Goal: Transaction & Acquisition: Purchase product/service

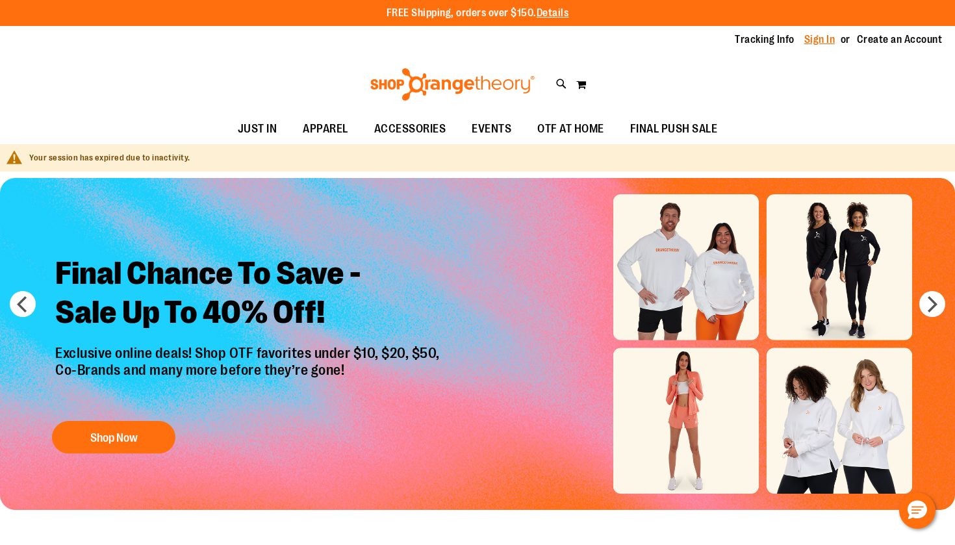
click at [820, 38] on link "Sign In" at bounding box center [819, 39] width 31 height 14
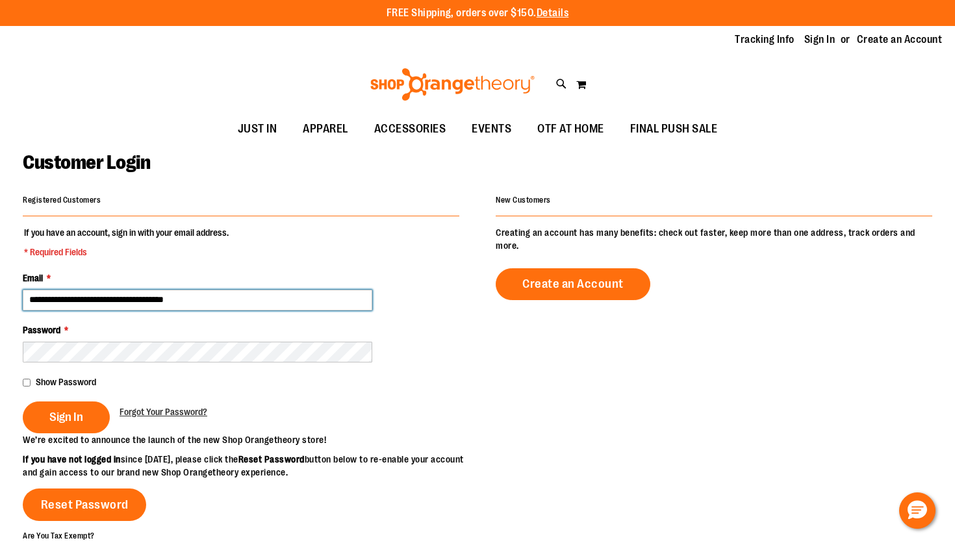
type input "**********"
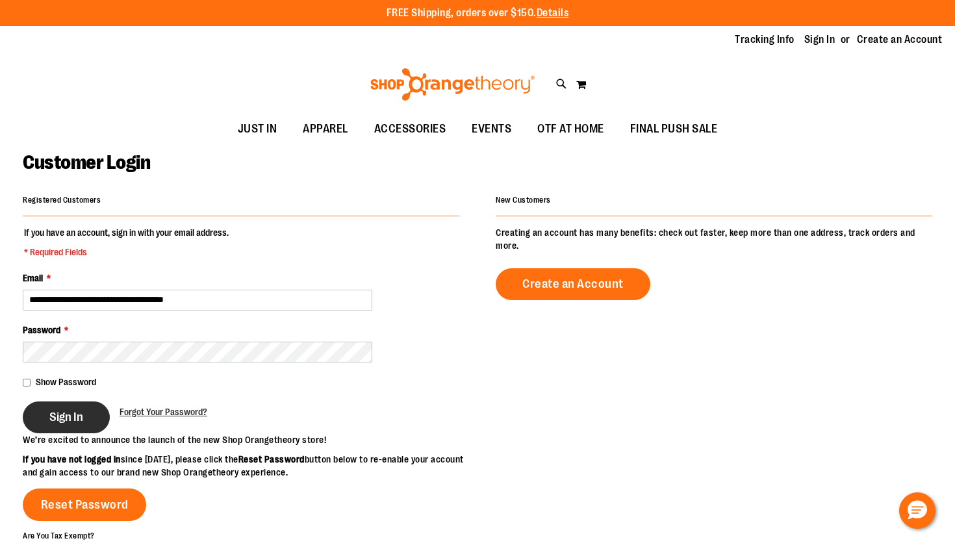
click at [76, 410] on span "Sign In" at bounding box center [66, 417] width 34 height 14
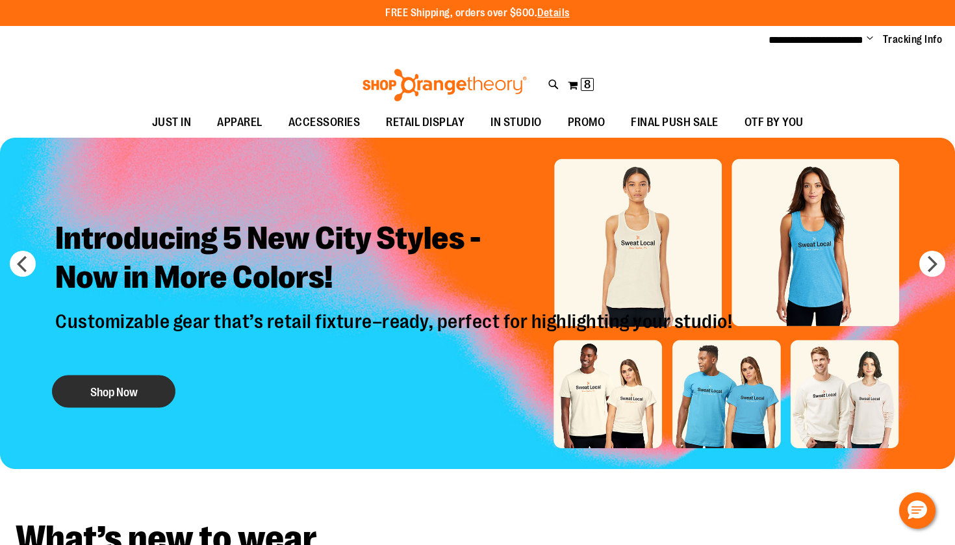
click at [108, 388] on button "Shop Now" at bounding box center [113, 391] width 123 height 32
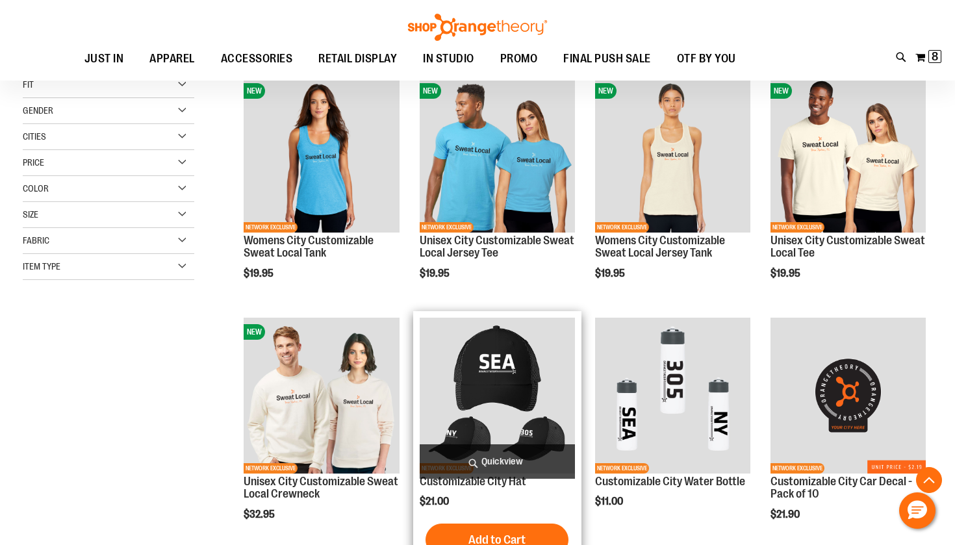
scroll to position [214, 1]
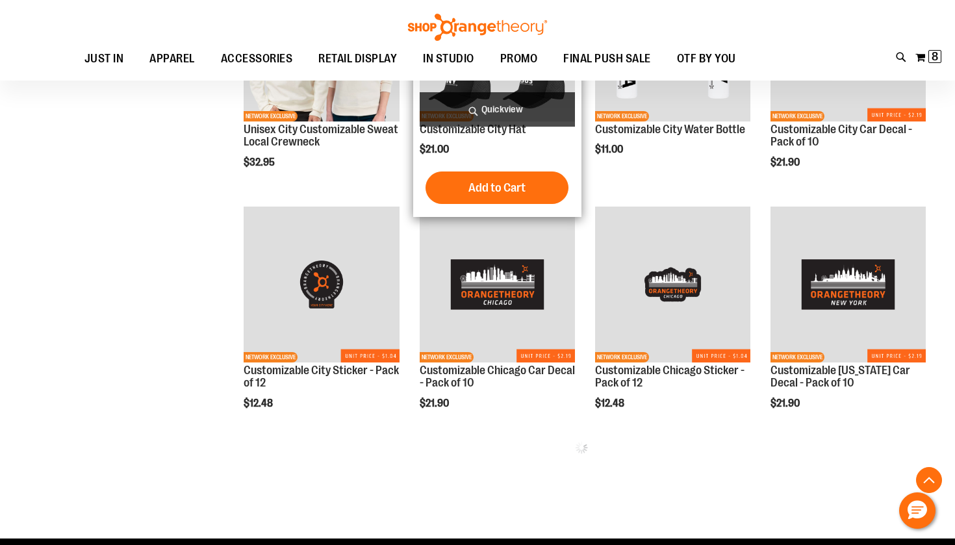
scroll to position [581, 0]
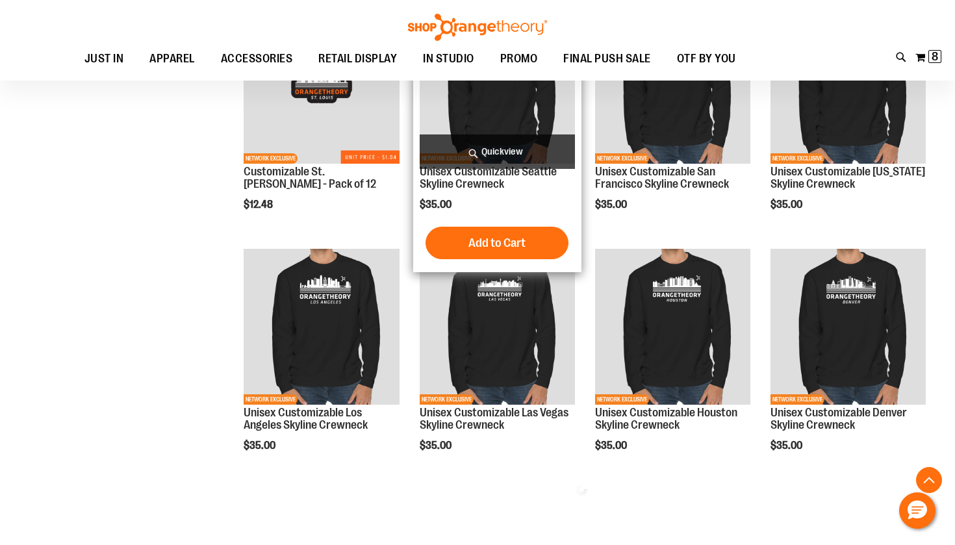
scroll to position [1233, 0]
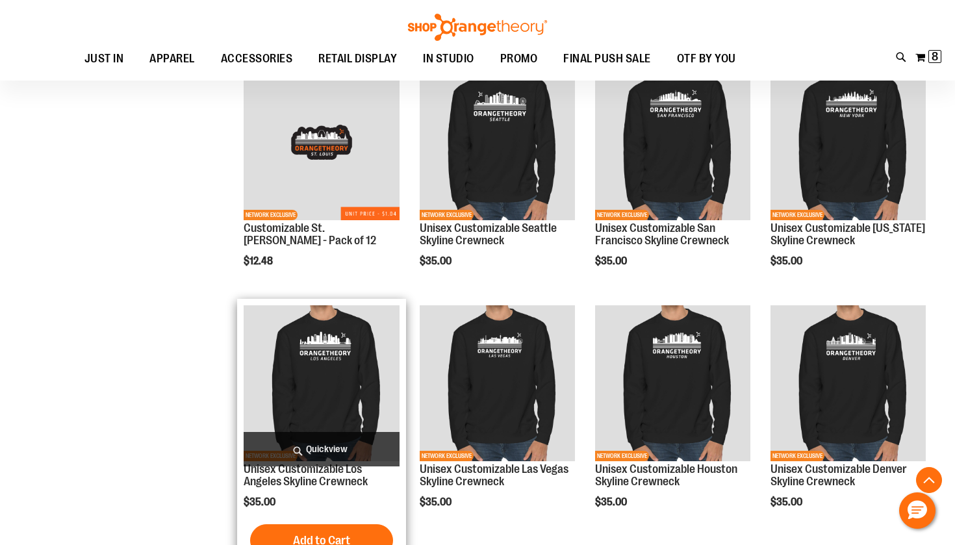
scroll to position [1182, 0]
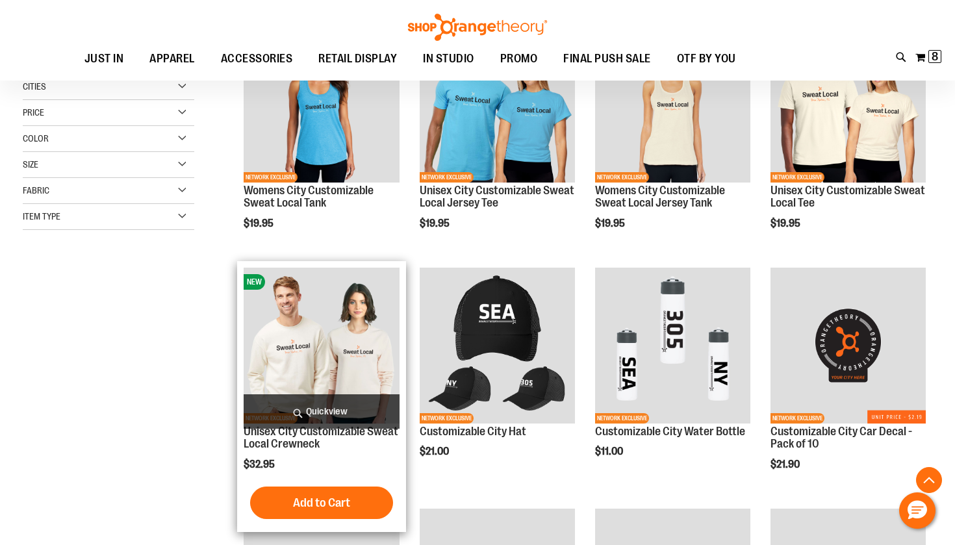
scroll to position [183, 0]
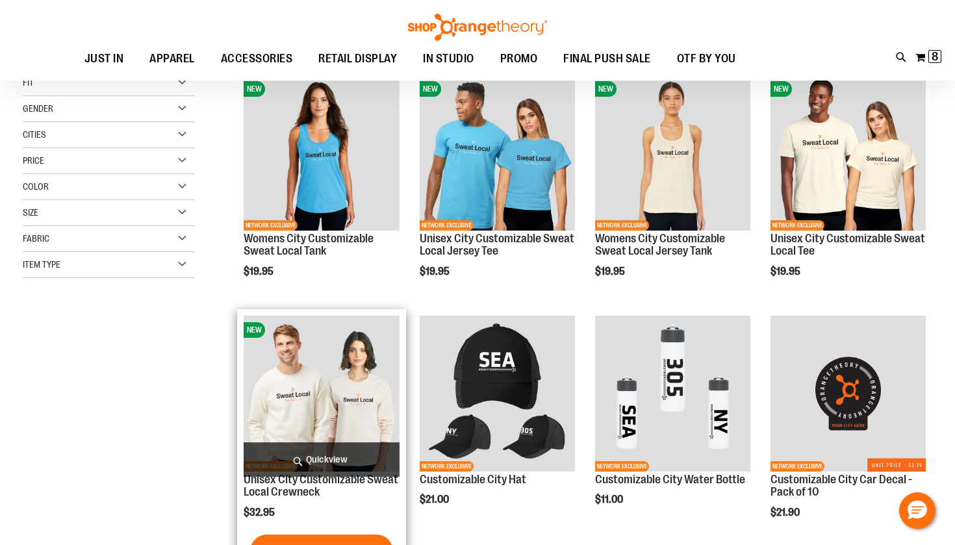
click at [322, 396] on img "product" at bounding box center [321, 393] width 155 height 155
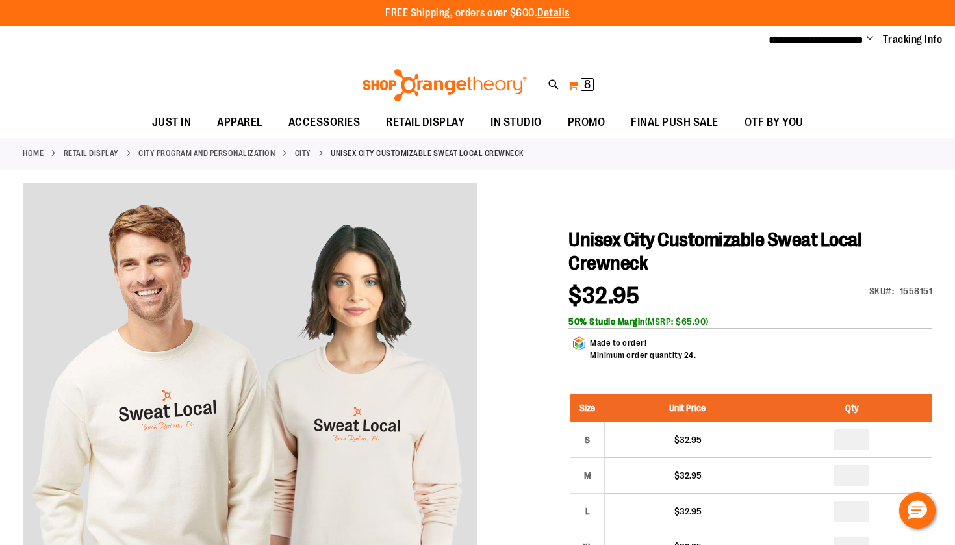
click at [581, 82] on span "8 8 items" at bounding box center [587, 84] width 13 height 13
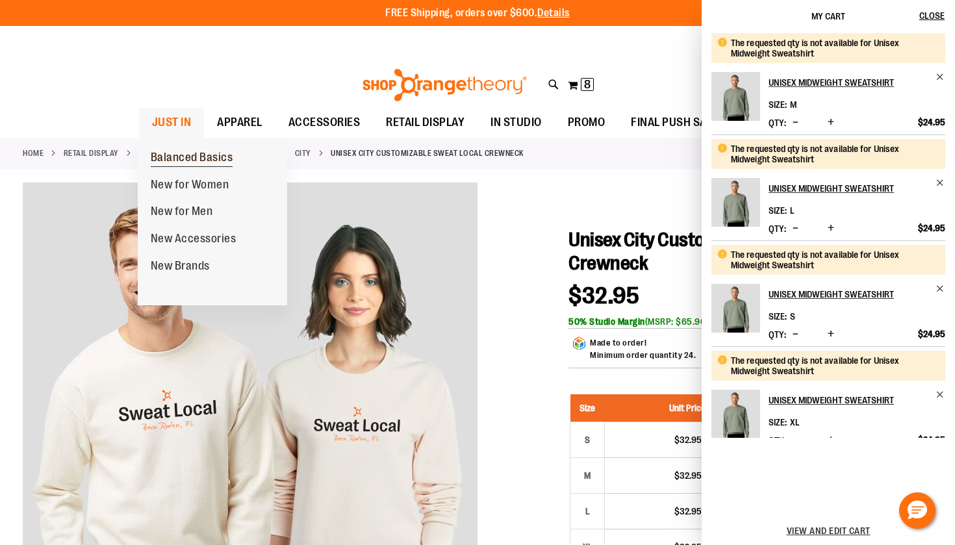
click at [195, 152] on span "Balanced Basics" at bounding box center [192, 159] width 82 height 16
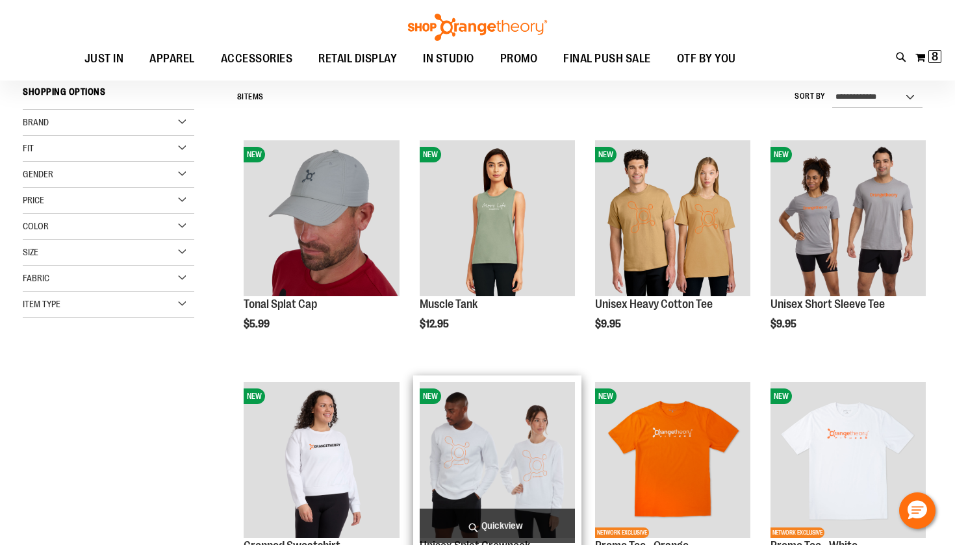
scroll to position [79, 0]
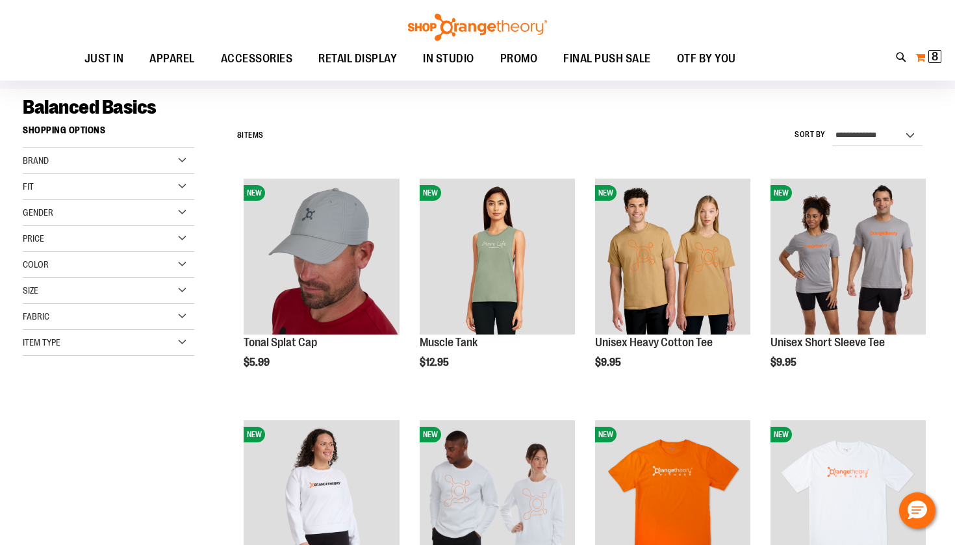
click at [920, 55] on button "My Cart 8 8 items" at bounding box center [927, 57] width 27 height 21
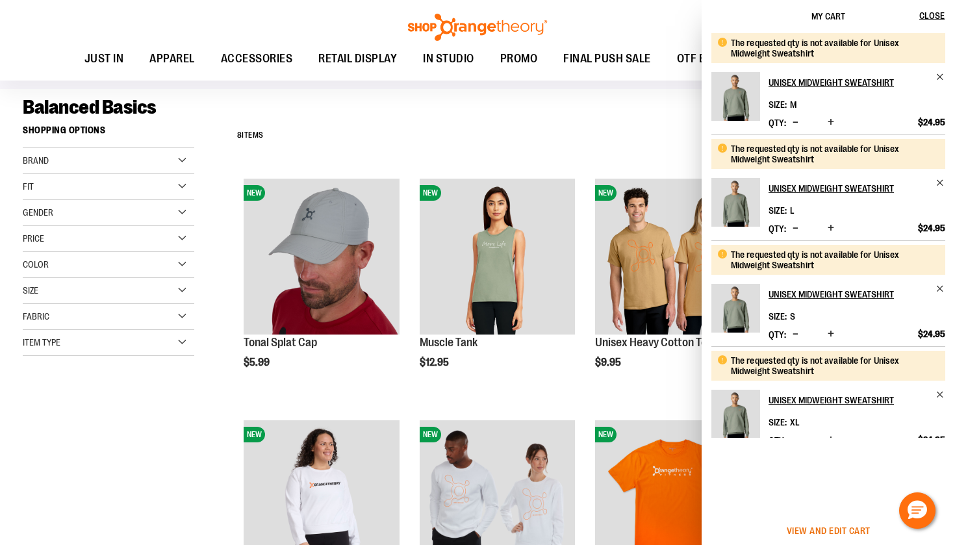
click at [832, 528] on span "View and edit cart" at bounding box center [829, 530] width 84 height 10
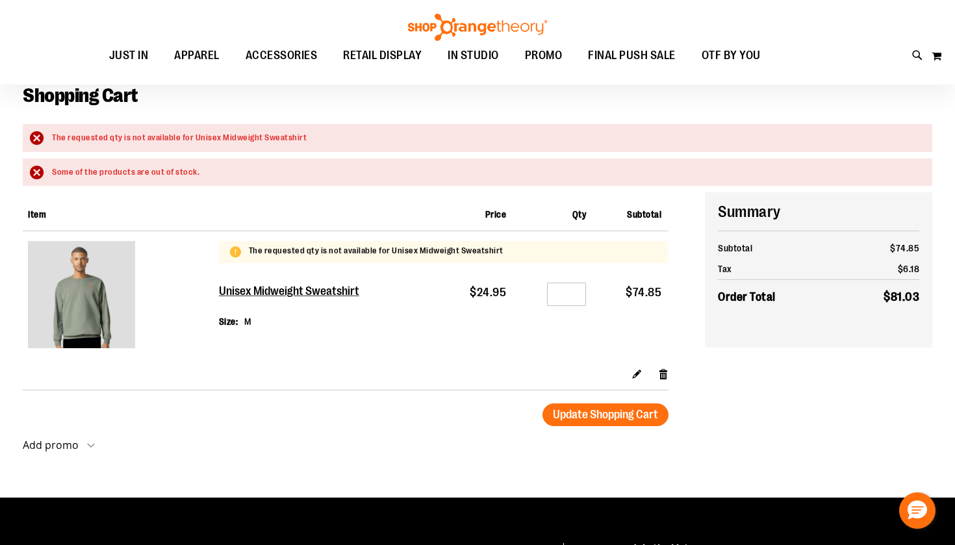
scroll to position [111, 0]
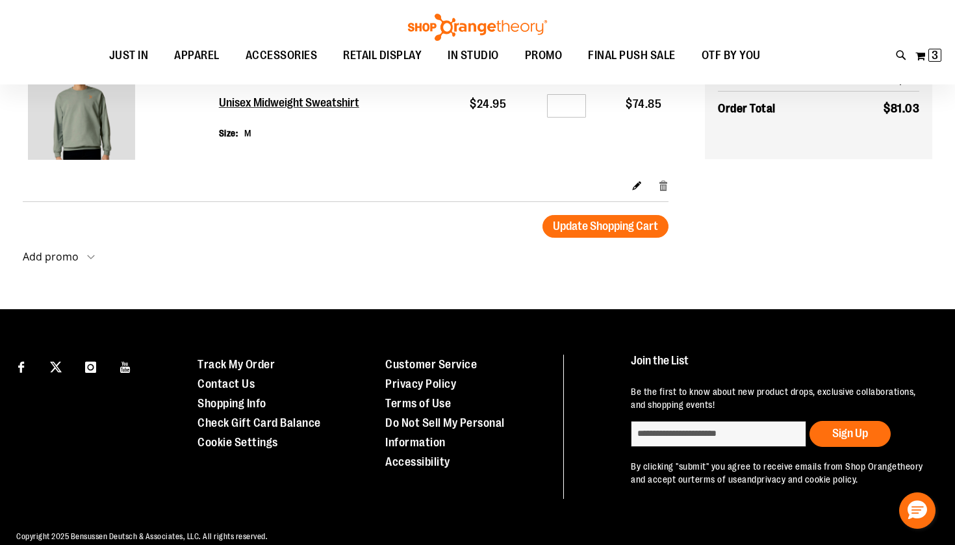
click at [663, 185] on link "Remove item" at bounding box center [663, 186] width 11 height 14
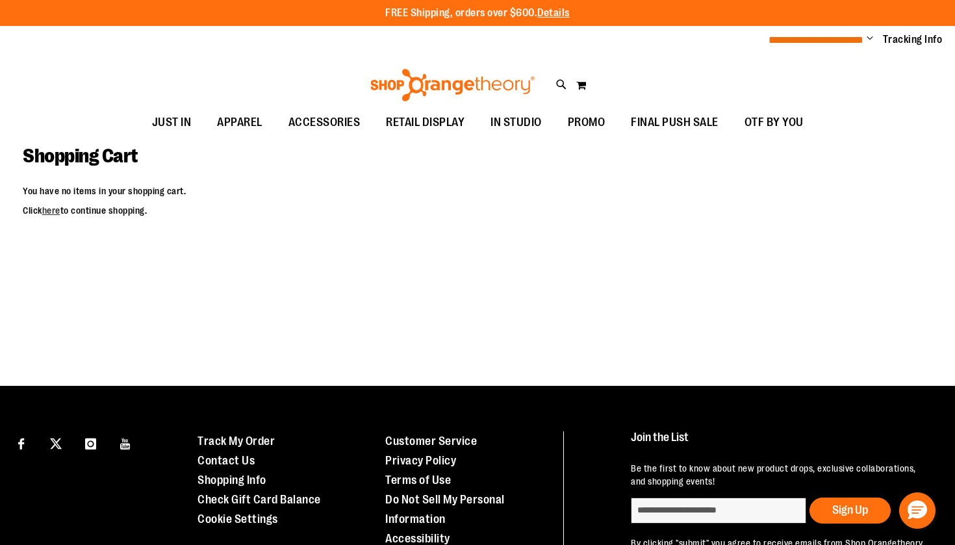
click at [861, 38] on span "**********" at bounding box center [815, 40] width 95 height 10
click at [869, 40] on span "Change" at bounding box center [869, 39] width 6 height 12
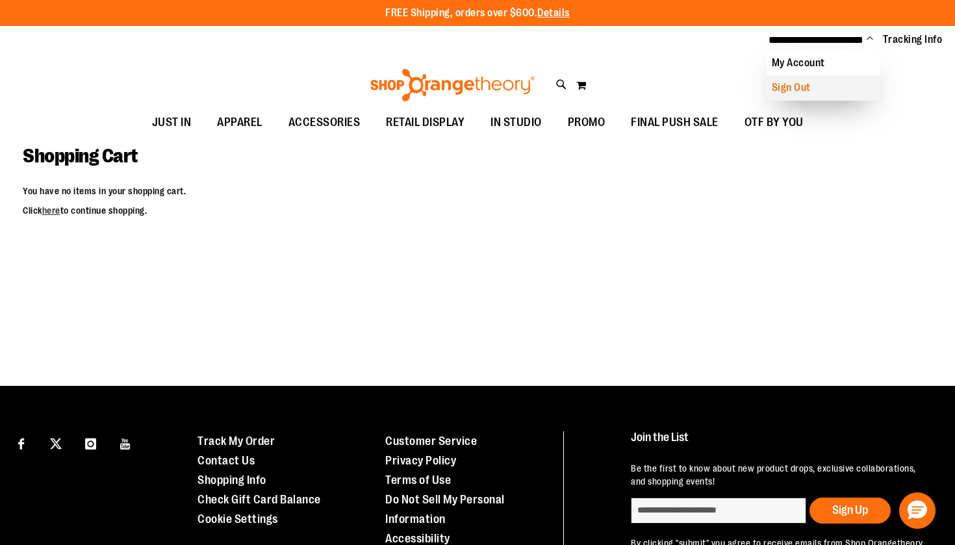
click at [807, 83] on link "Sign Out" at bounding box center [823, 87] width 114 height 25
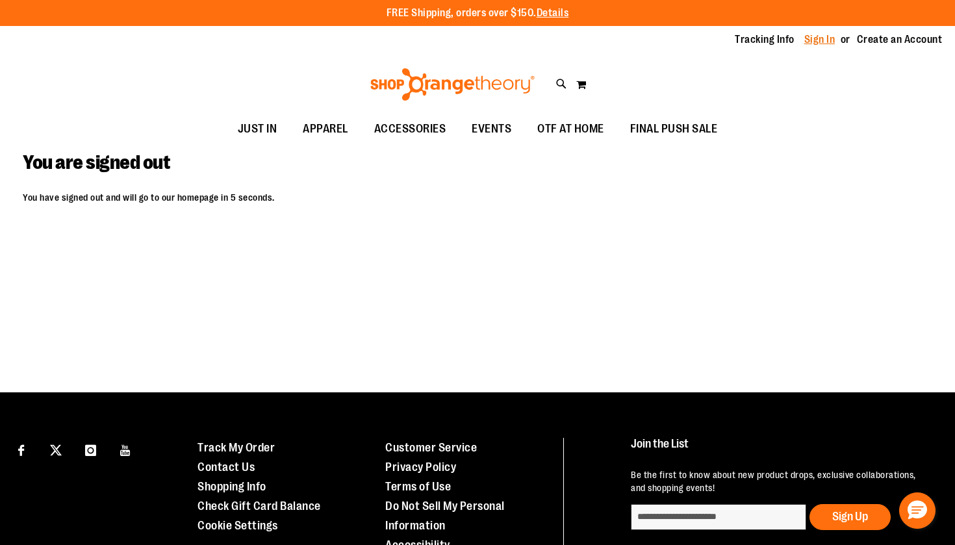
click at [825, 38] on link "Sign In" at bounding box center [819, 39] width 31 height 14
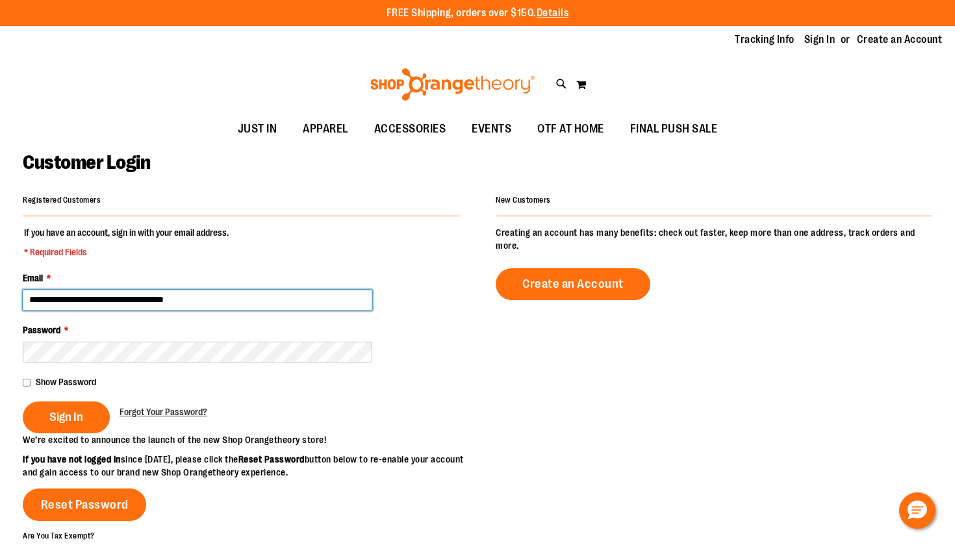
type input "**********"
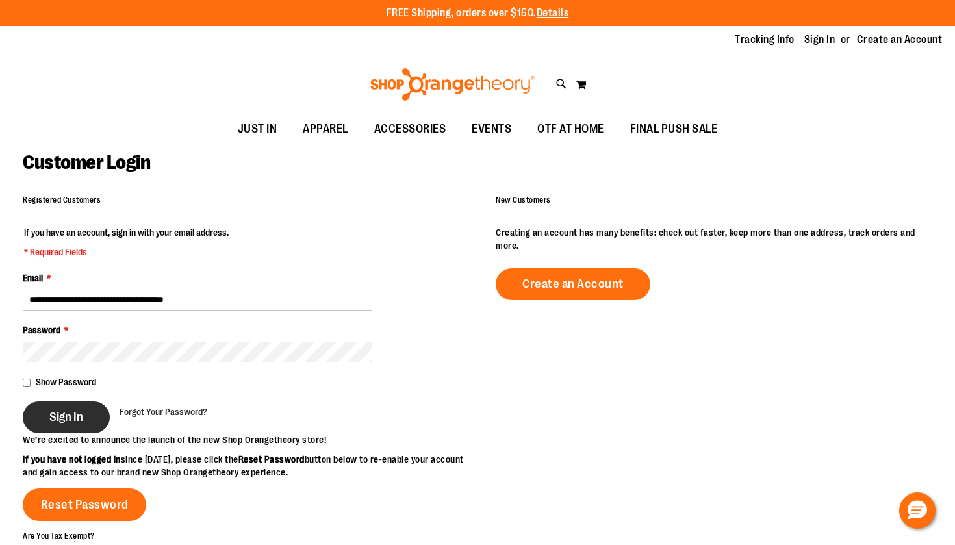
click at [77, 410] on span "Sign In" at bounding box center [66, 417] width 34 height 14
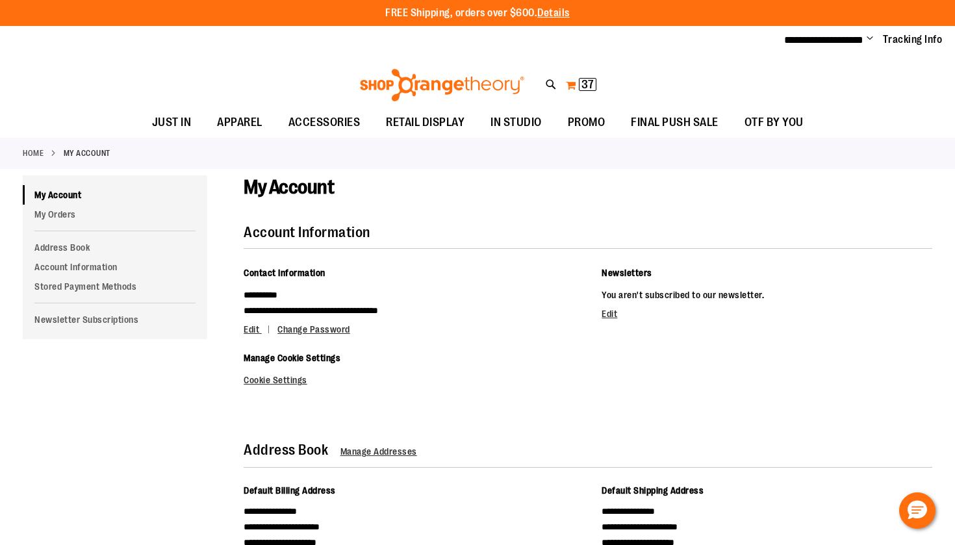
click at [582, 80] on span "37" at bounding box center [587, 84] width 12 height 13
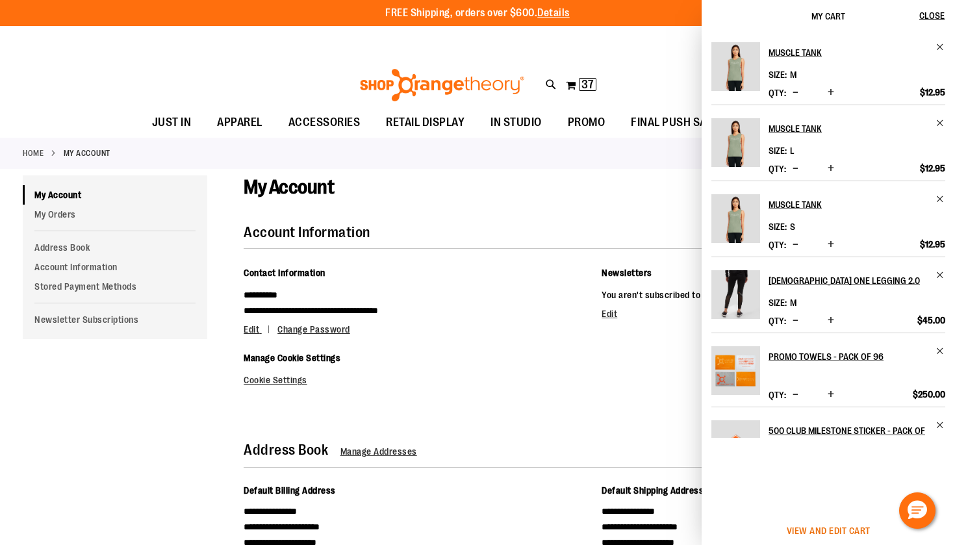
click at [818, 527] on span "View and edit cart" at bounding box center [829, 530] width 84 height 10
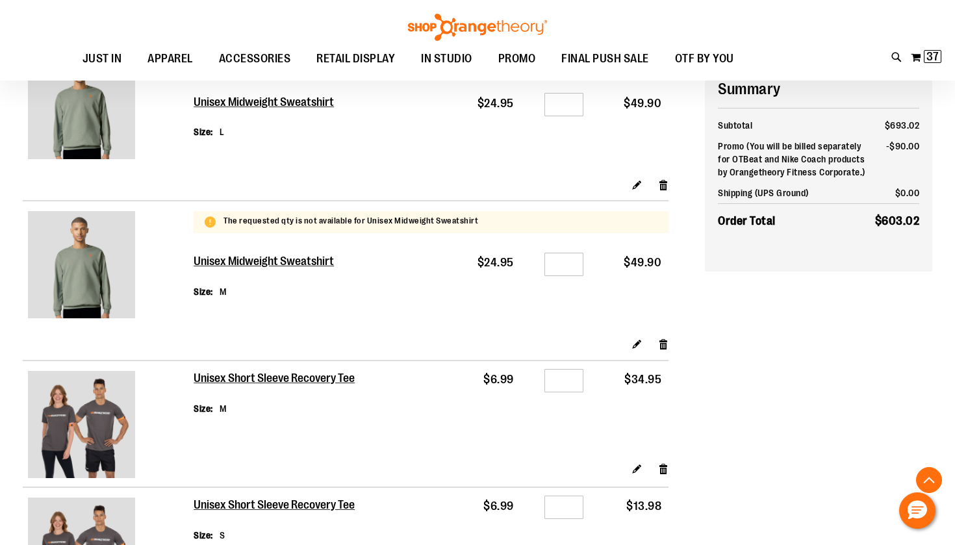
scroll to position [1695, 0]
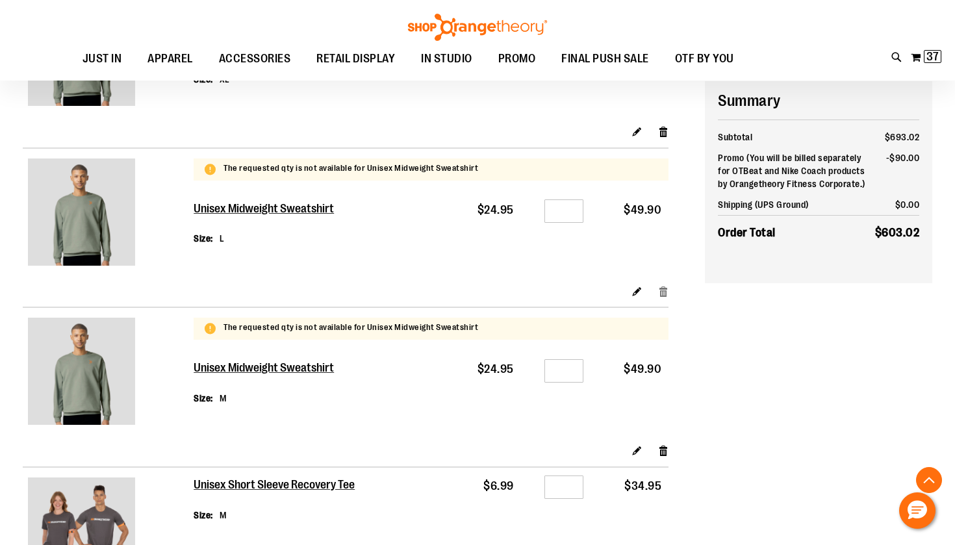
click at [659, 286] on link "Remove item" at bounding box center [663, 291] width 11 height 14
click at [662, 130] on link "Remove item" at bounding box center [663, 132] width 11 height 14
click at [662, 138] on link "Remove item" at bounding box center [663, 132] width 11 height 14
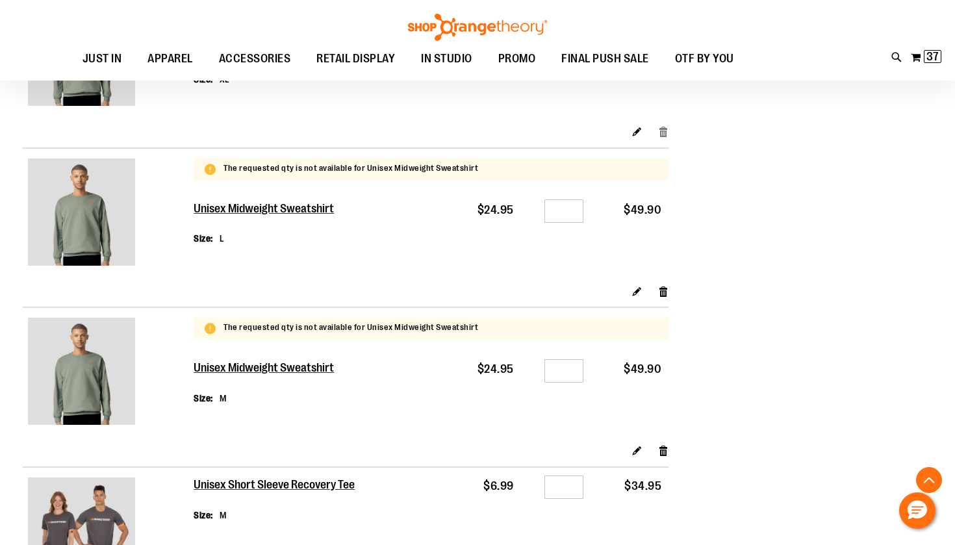
click at [661, 138] on link "Remove item" at bounding box center [663, 132] width 11 height 14
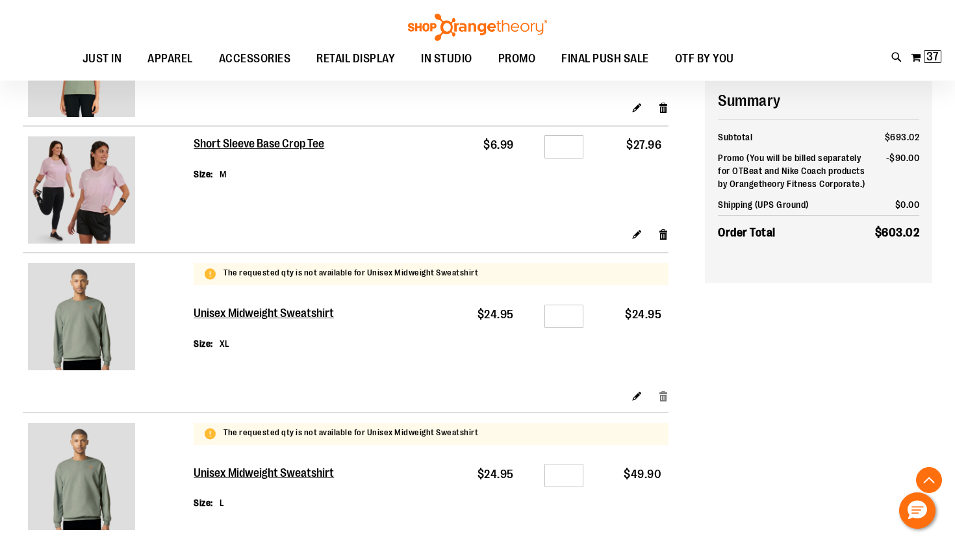
click at [661, 391] on link "Remove item" at bounding box center [663, 396] width 11 height 14
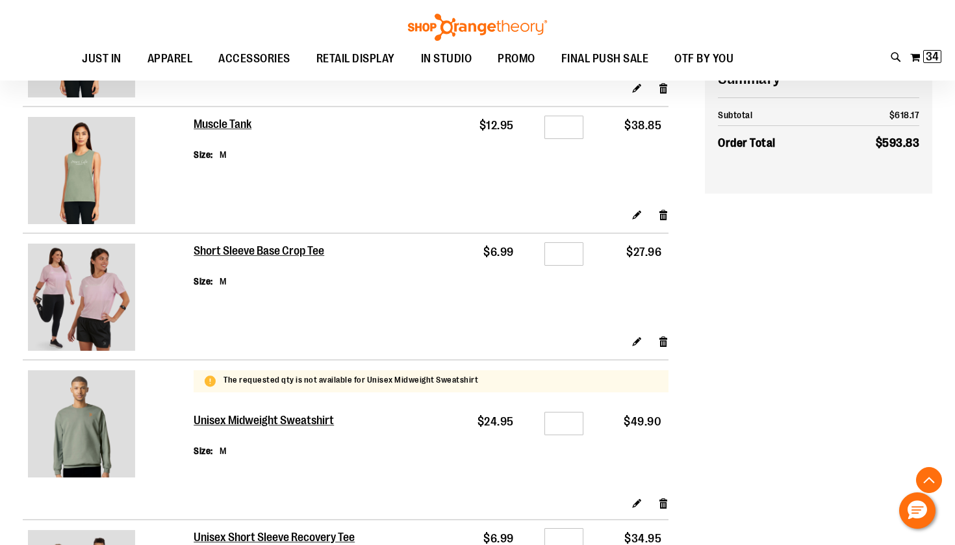
scroll to position [1434, 0]
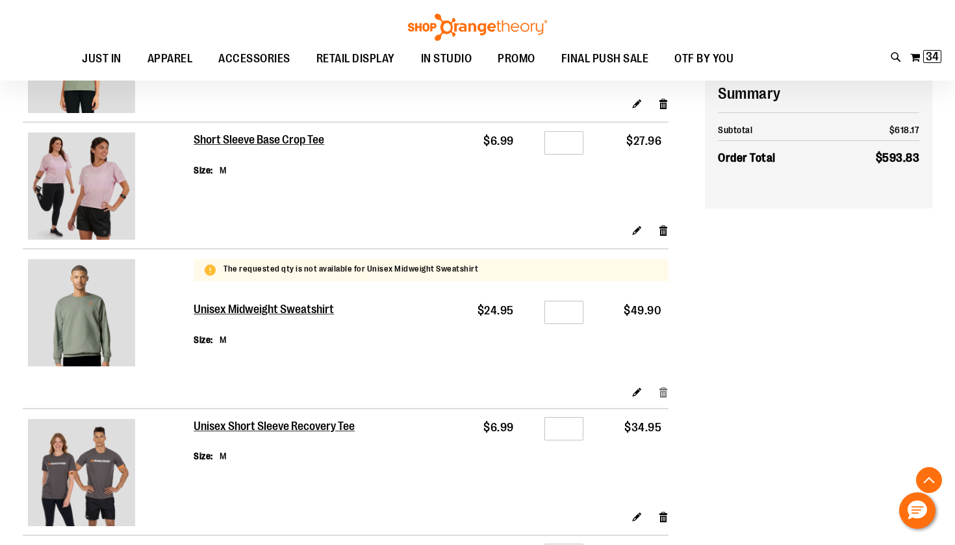
click at [662, 389] on link "Remove item" at bounding box center [663, 392] width 11 height 14
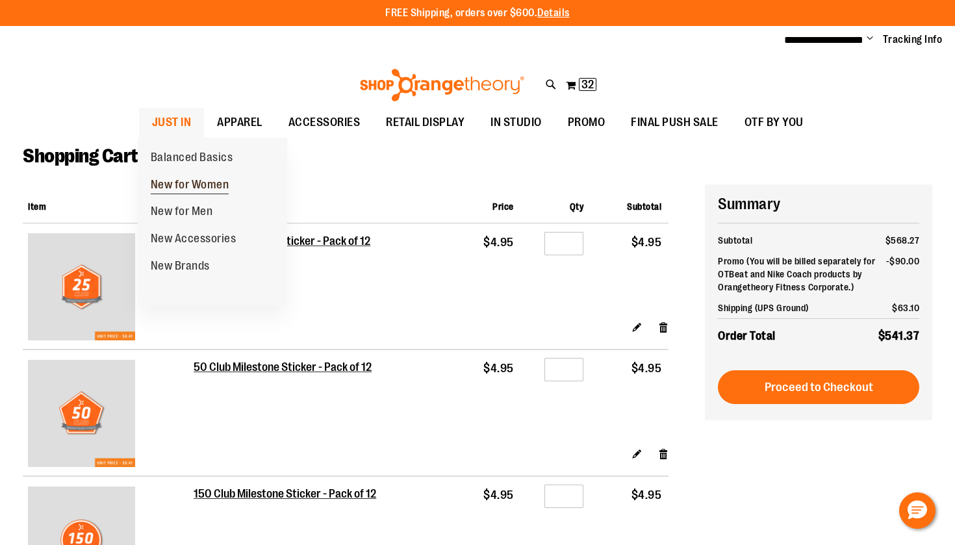
click at [187, 181] on span "New for Women" at bounding box center [190, 186] width 79 height 16
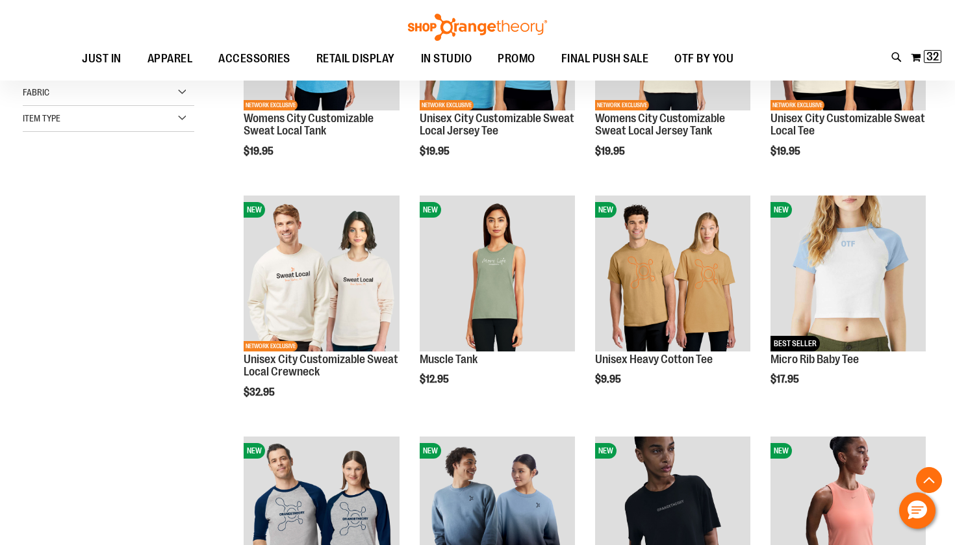
scroll to position [310, 0]
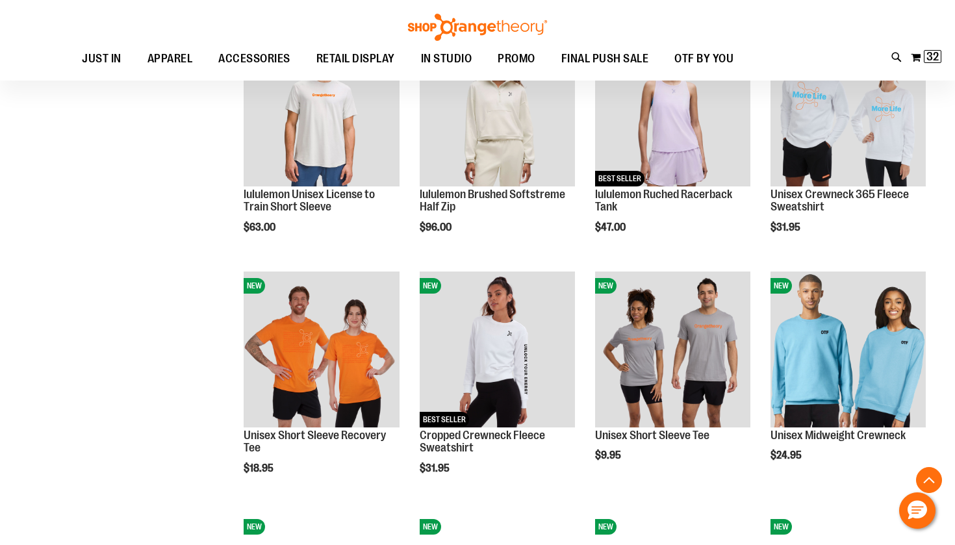
scroll to position [950, 0]
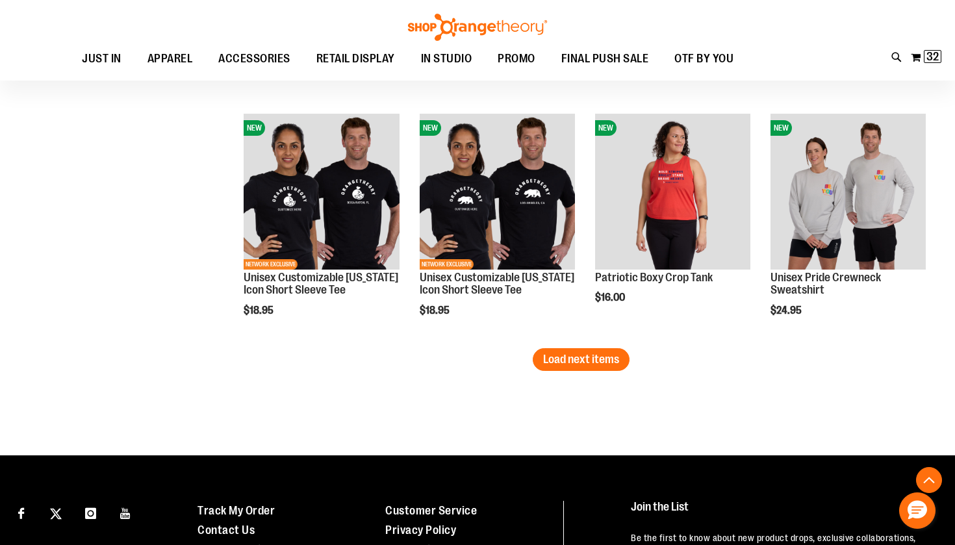
scroll to position [2069, 0]
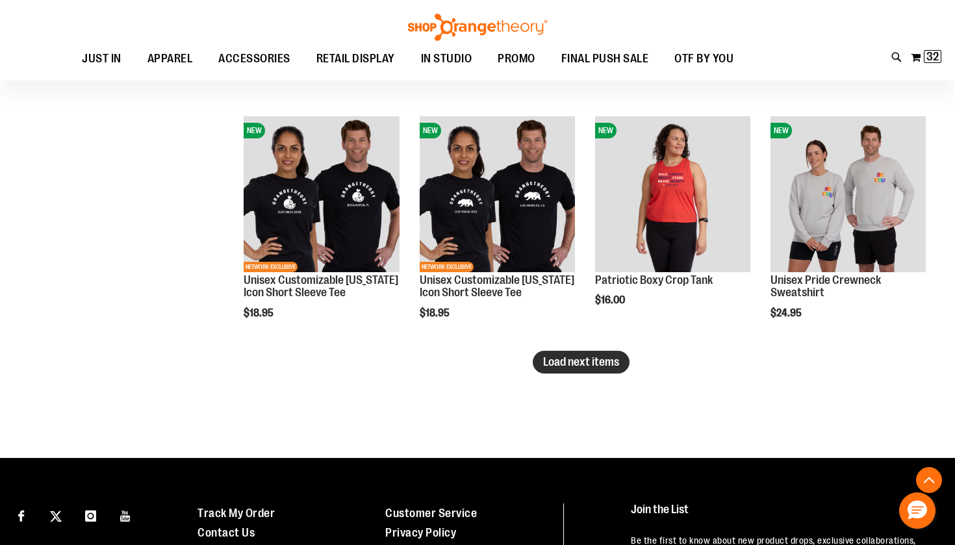
click at [603, 362] on span "Load next items" at bounding box center [581, 361] width 76 height 13
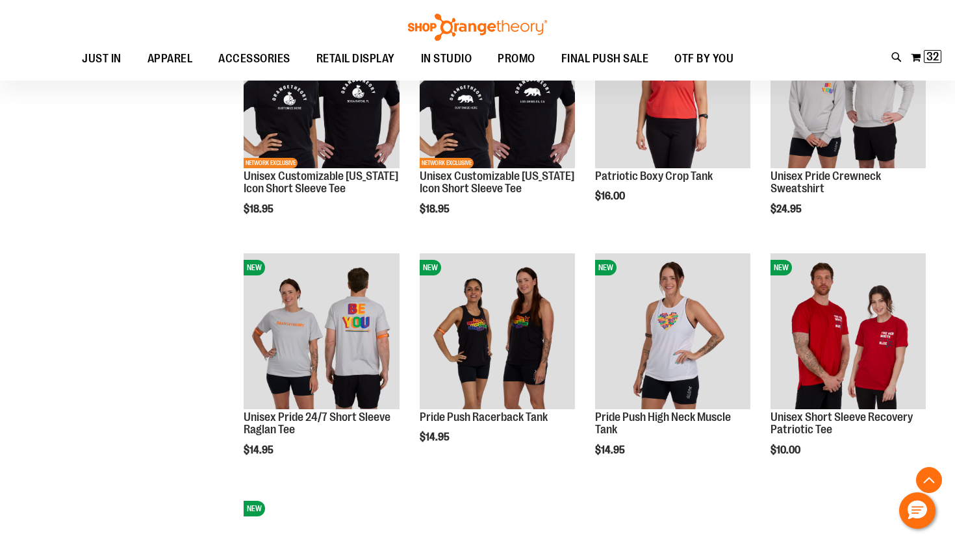
scroll to position [2174, 0]
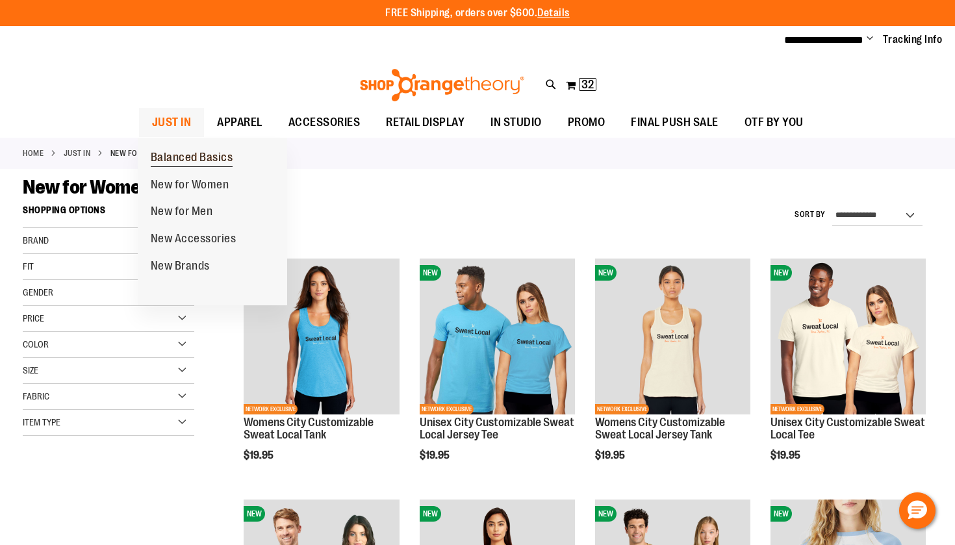
click at [204, 153] on span "Balanced Basics" at bounding box center [192, 159] width 82 height 16
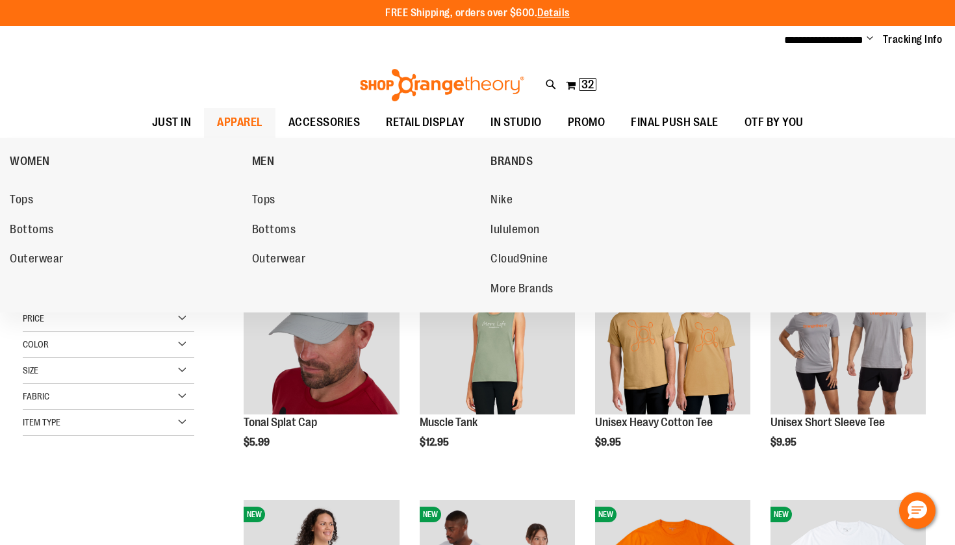
click at [242, 116] on span "APPAREL" at bounding box center [239, 122] width 45 height 29
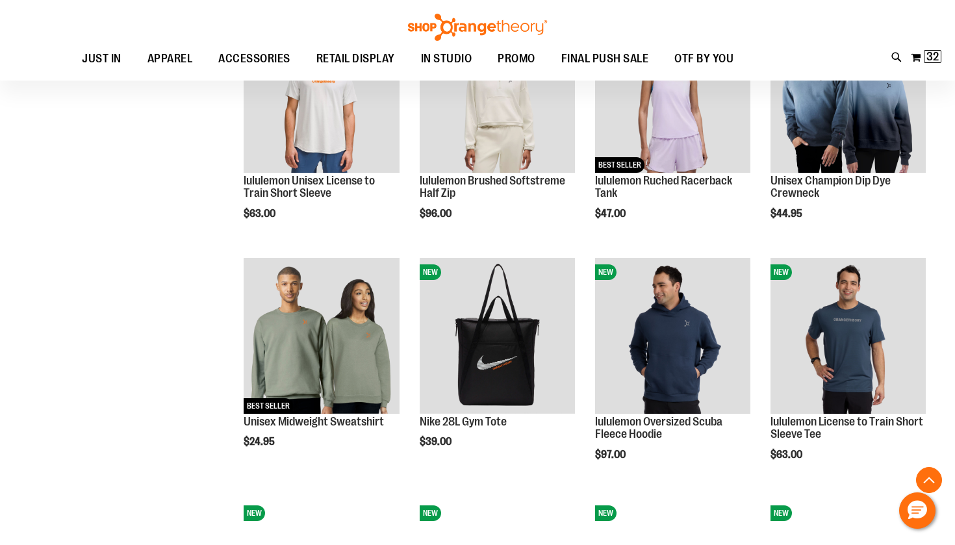
scroll to position [724, 0]
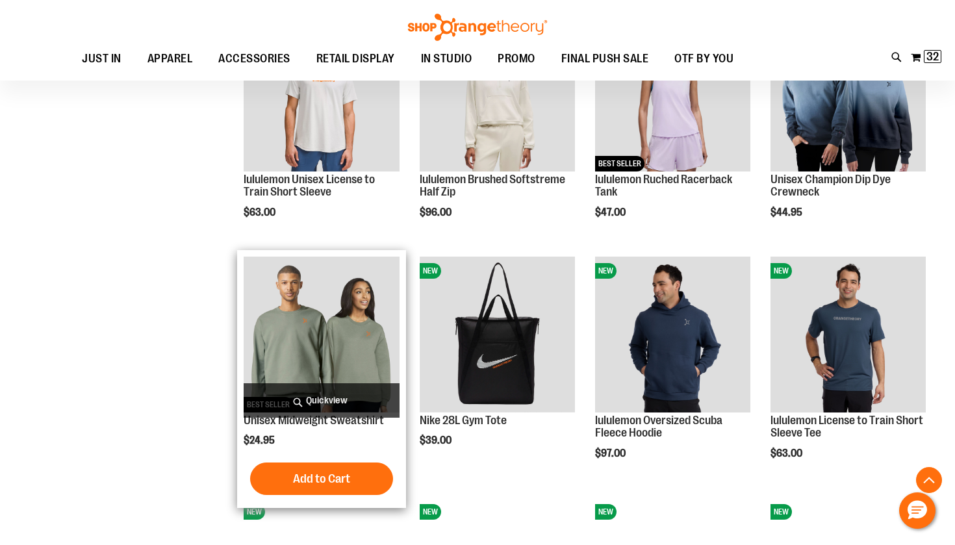
click at [295, 338] on img "product" at bounding box center [321, 334] width 155 height 155
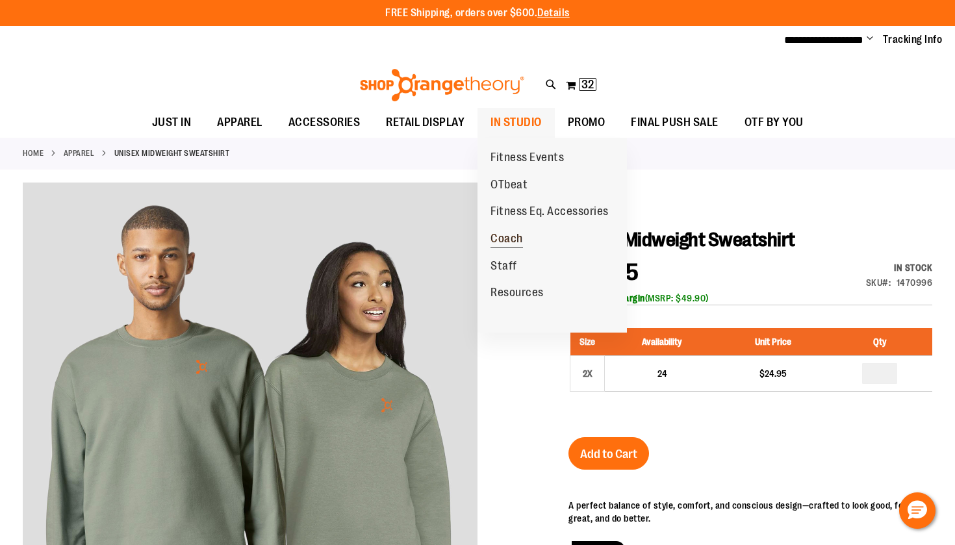
click at [502, 232] on span "Coach" at bounding box center [506, 240] width 32 height 16
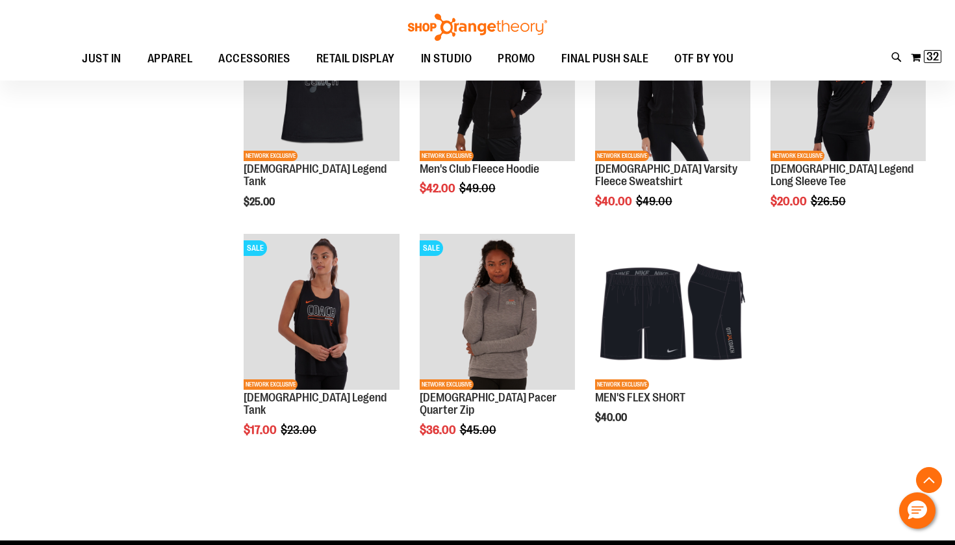
scroll to position [939, 0]
